Goal: Find specific page/section: Find specific page/section

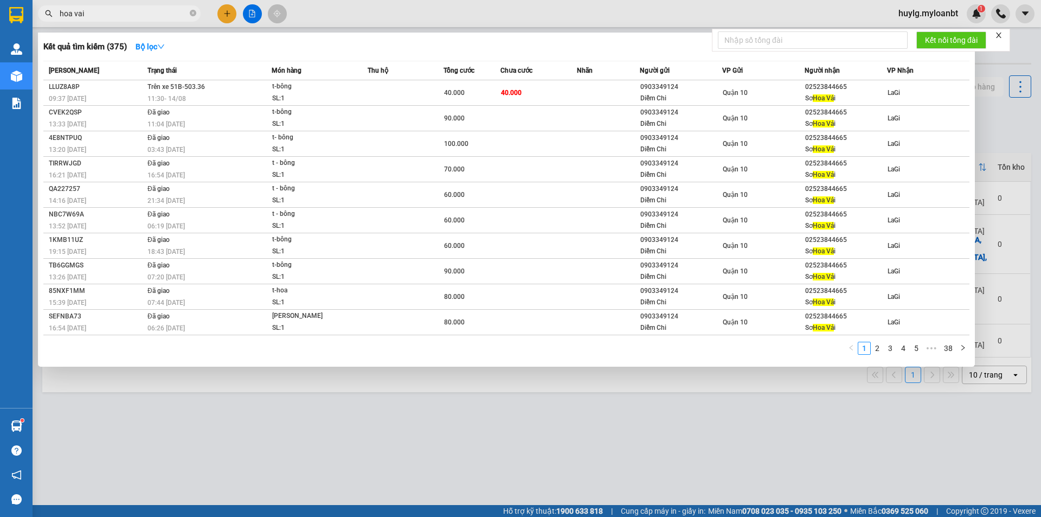
click at [112, 16] on input "hoa vai" at bounding box center [124, 14] width 128 height 12
drag, startPoint x: 0, startPoint y: 0, endPoint x: 111, endPoint y: 16, distance: 112.3
click at [111, 16] on input "hoa vai" at bounding box center [124, 14] width 128 height 12
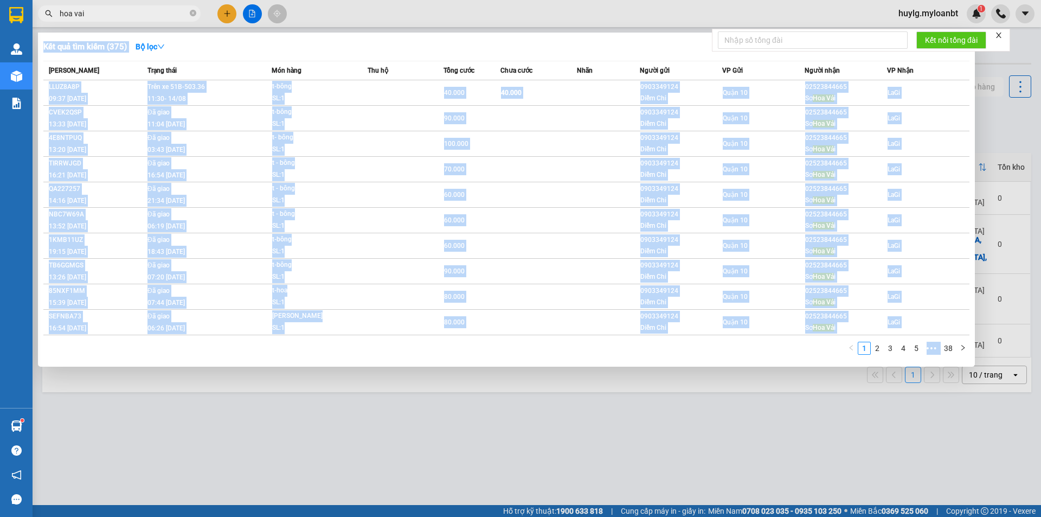
drag, startPoint x: 125, startPoint y: 9, endPoint x: 52, endPoint y: 22, distance: 75.0
click at [52, 22] on div "Kết quả tìm kiếm ( 375 ) Bộ lọc Mã ĐH Trạng thái Món hàng Thu hộ Tổng cước Chưa…" at bounding box center [105, 13] width 211 height 19
click at [130, 2] on div at bounding box center [520, 258] width 1041 height 517
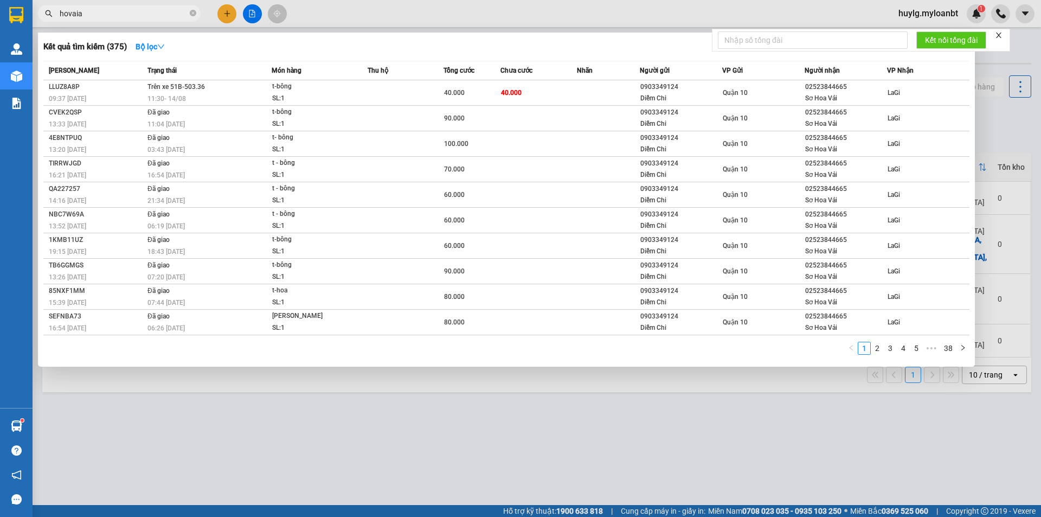
click at [91, 17] on input "hovaia" at bounding box center [124, 14] width 128 height 12
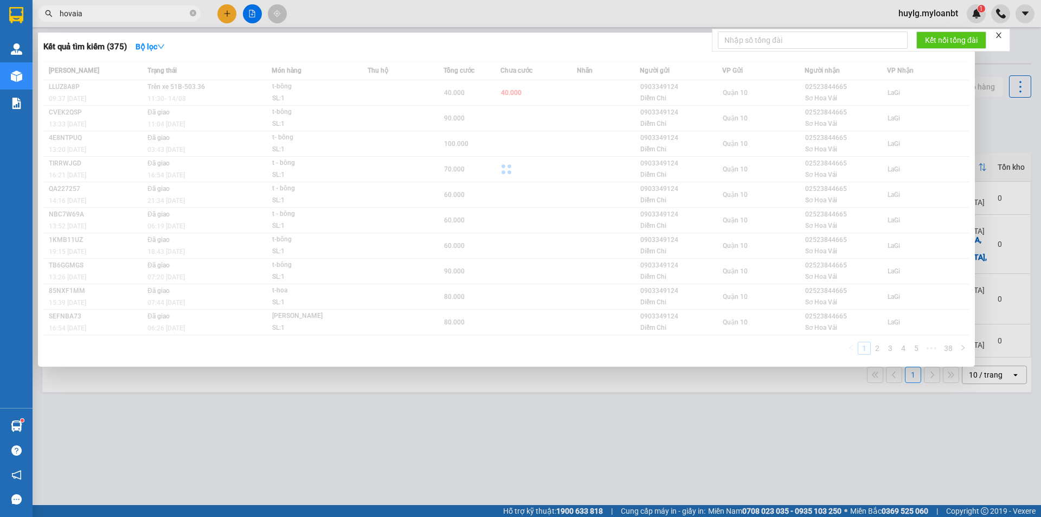
drag, startPoint x: 95, startPoint y: 10, endPoint x: 63, endPoint y: 20, distance: 33.3
click at [63, 20] on span "hovaia" at bounding box center [119, 13] width 163 height 16
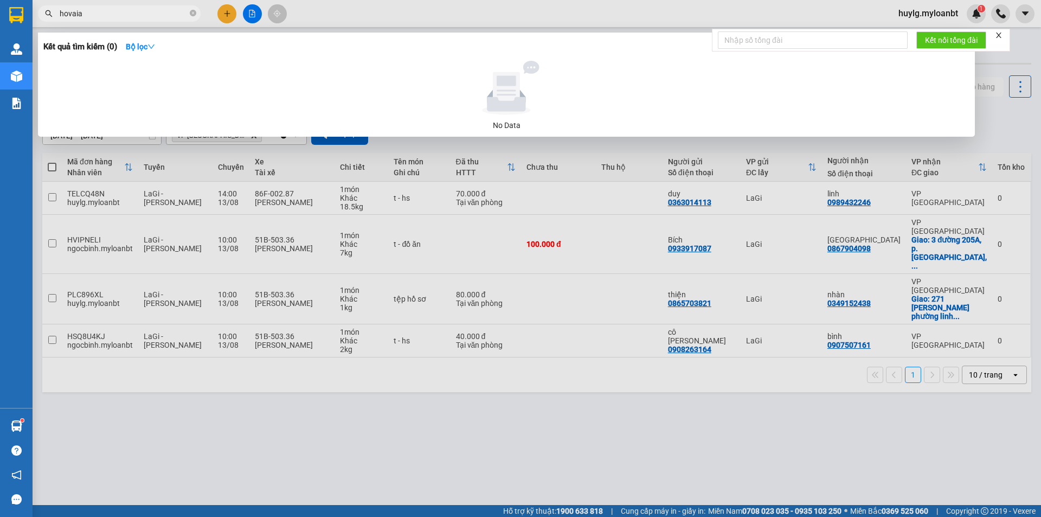
type input "h"
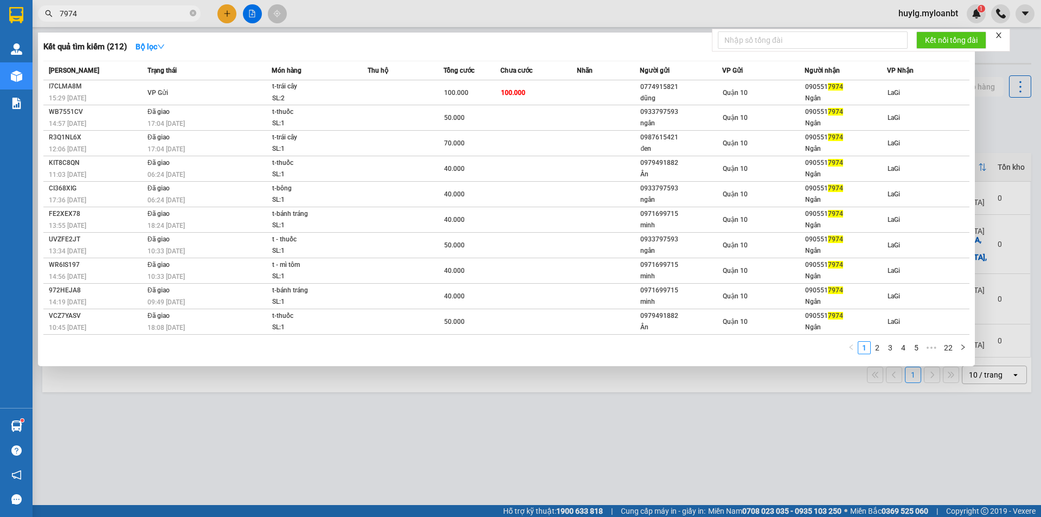
click at [130, 15] on input "7974" at bounding box center [124, 14] width 128 height 12
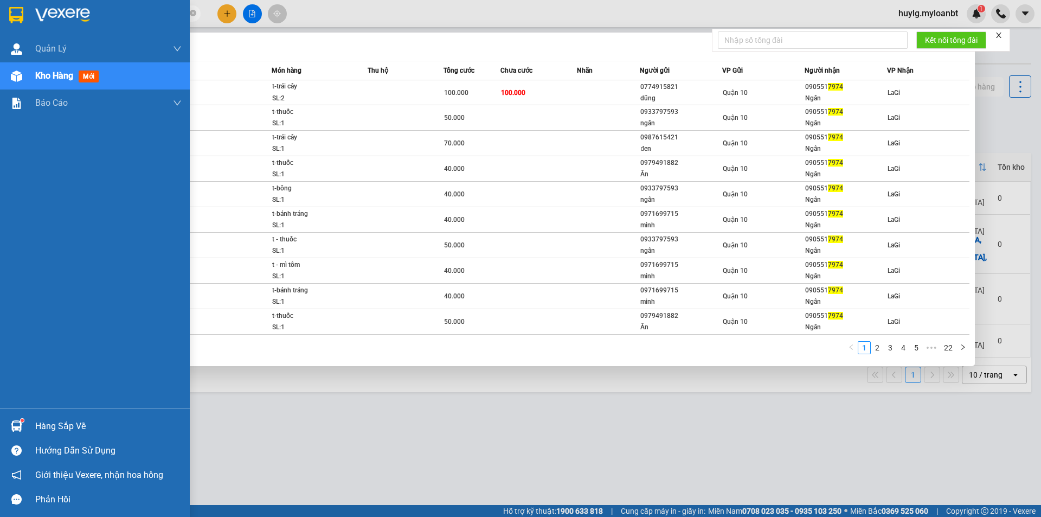
drag, startPoint x: 104, startPoint y: 17, endPoint x: 22, endPoint y: 3, distance: 82.4
click at [22, 3] on section "Kết quả tìm kiếm ( 212 ) Bộ lọc Mã ĐH Trạng thái Món hàng Thu hộ Tổng cước Chưa…" at bounding box center [520, 258] width 1041 height 517
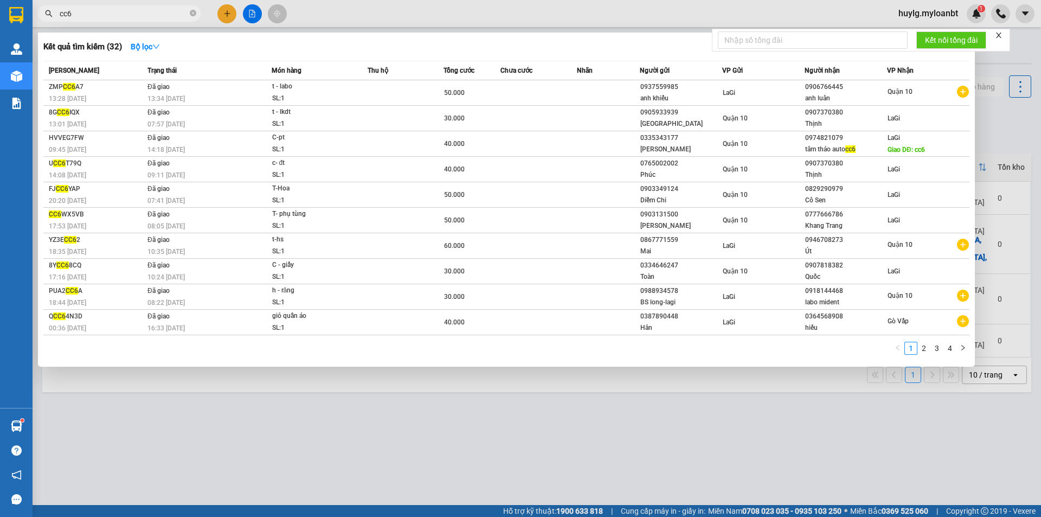
type input "cc6"
